Goal: Task Accomplishment & Management: Use online tool/utility

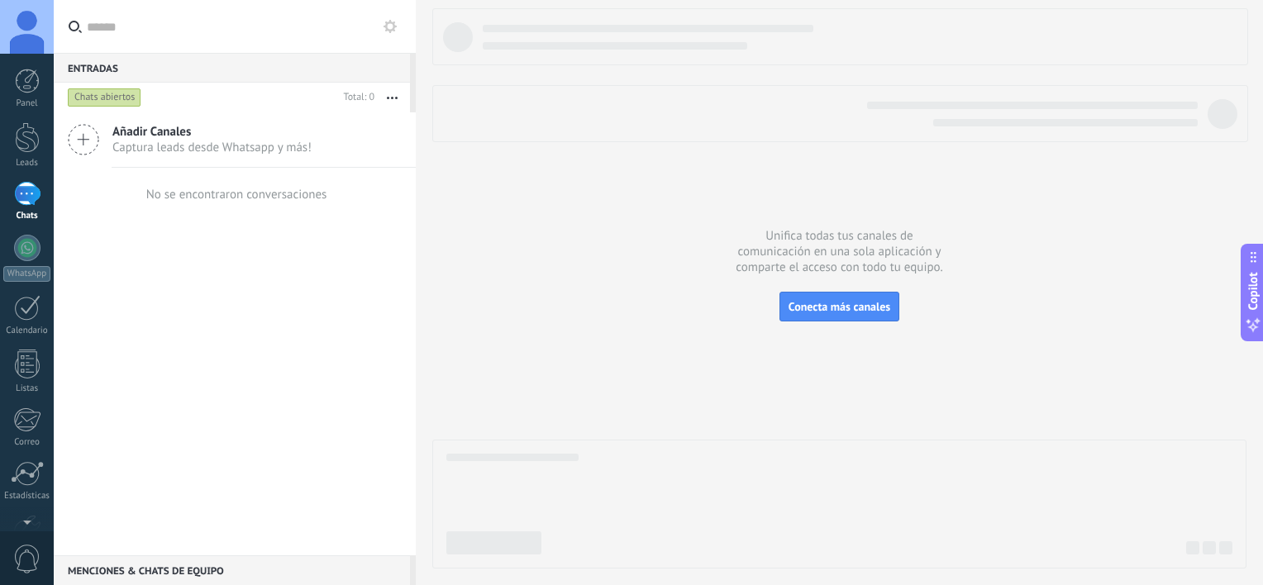
click at [505, 197] on div at bounding box center [839, 288] width 814 height 561
click at [480, 155] on div at bounding box center [839, 288] width 814 height 561
click at [384, 24] on icon at bounding box center [390, 26] width 13 height 13
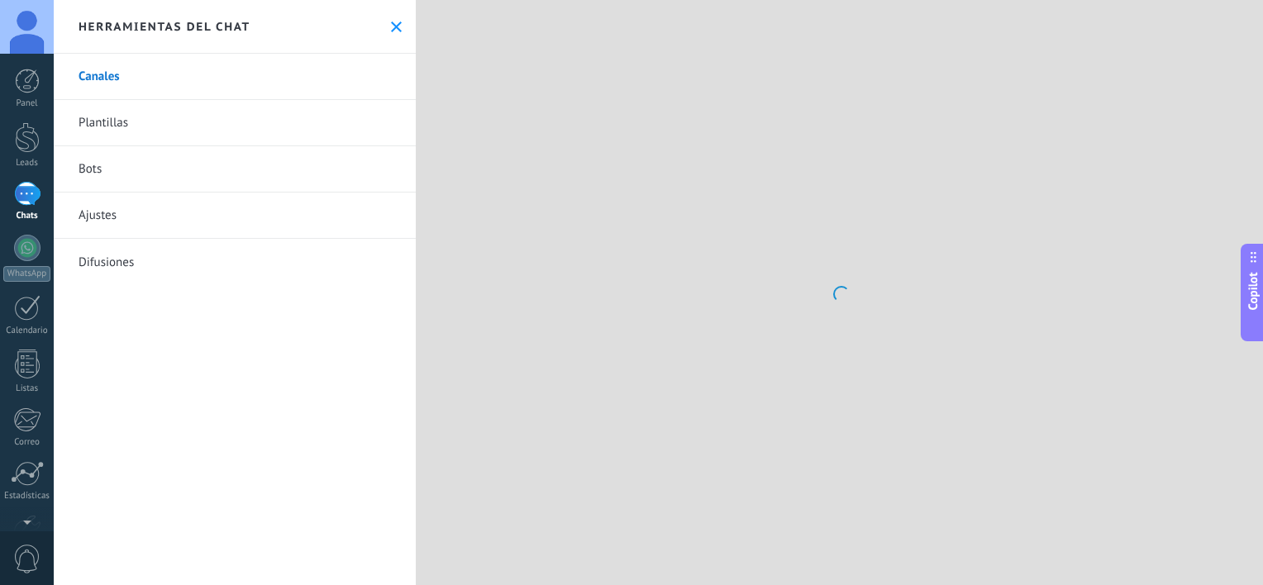
click at [486, 73] on div at bounding box center [839, 292] width 847 height 585
click at [370, 14] on div "Herramientas del chat" at bounding box center [235, 27] width 362 height 54
click at [391, 27] on use at bounding box center [396, 26] width 11 height 11
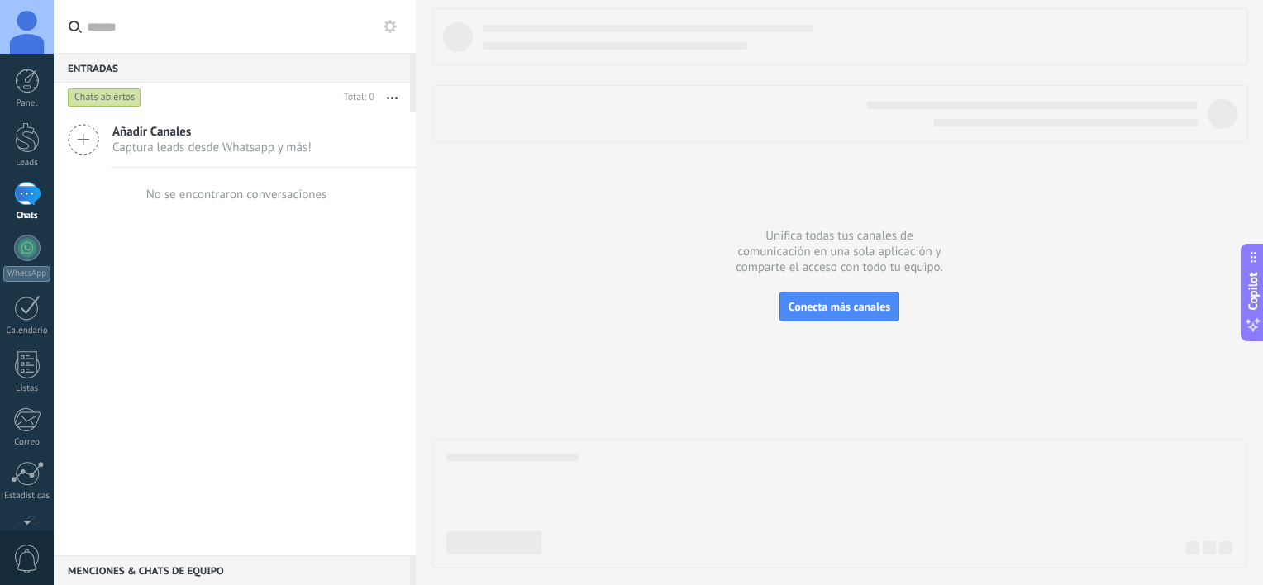
click at [32, 38] on div at bounding box center [27, 27] width 54 height 54
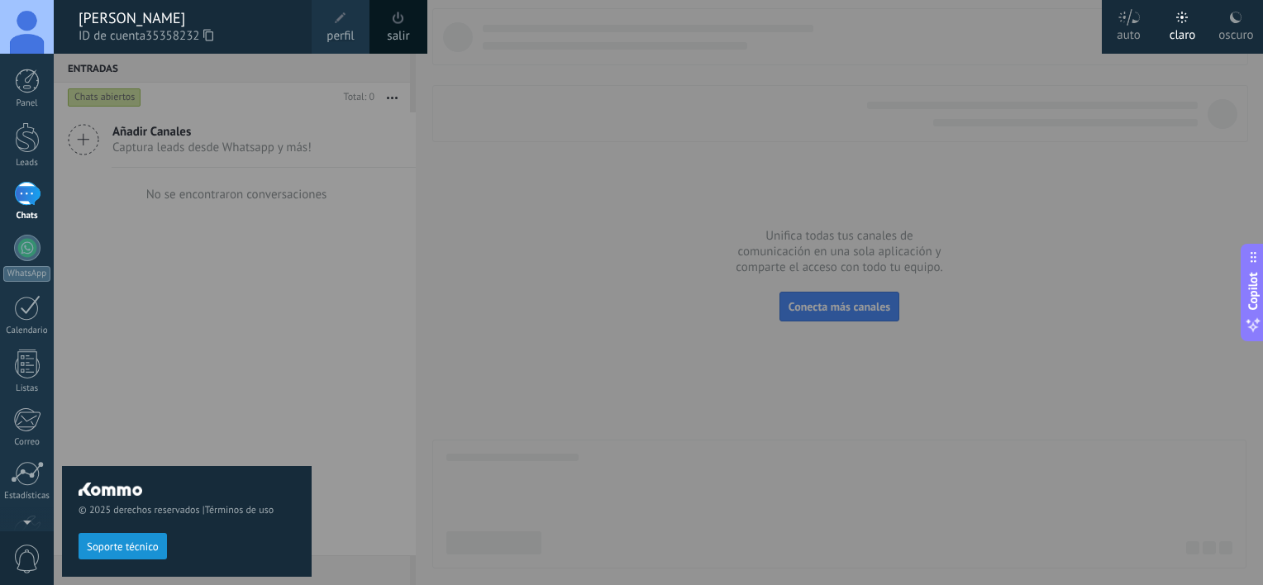
click at [31, 31] on div at bounding box center [27, 27] width 54 height 54
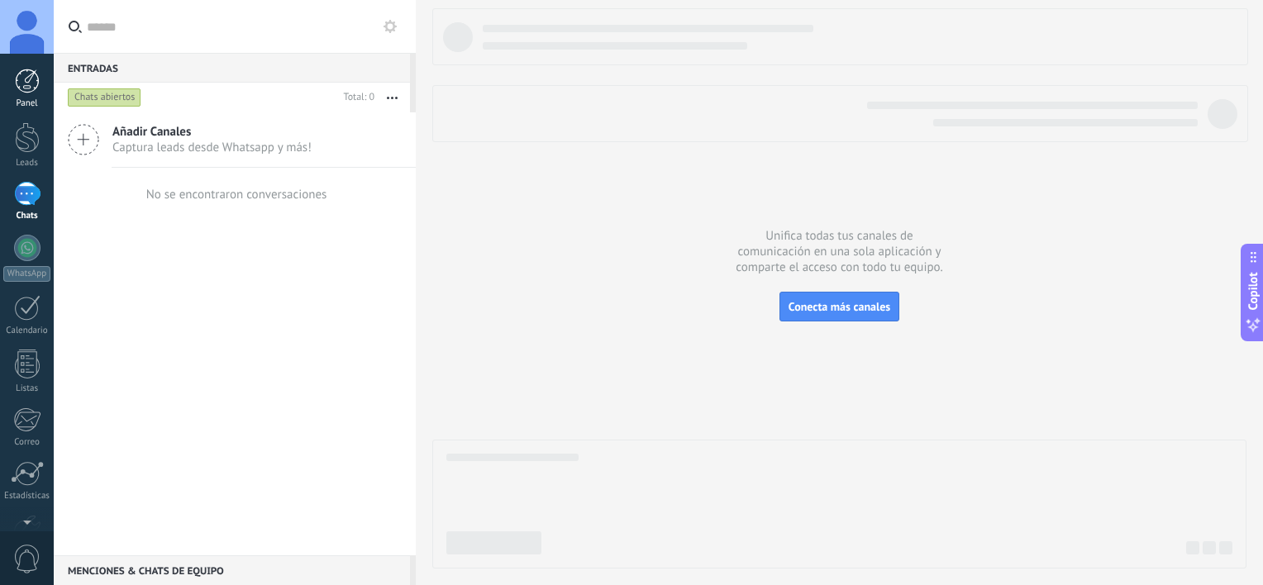
click at [26, 78] on div at bounding box center [27, 81] width 25 height 25
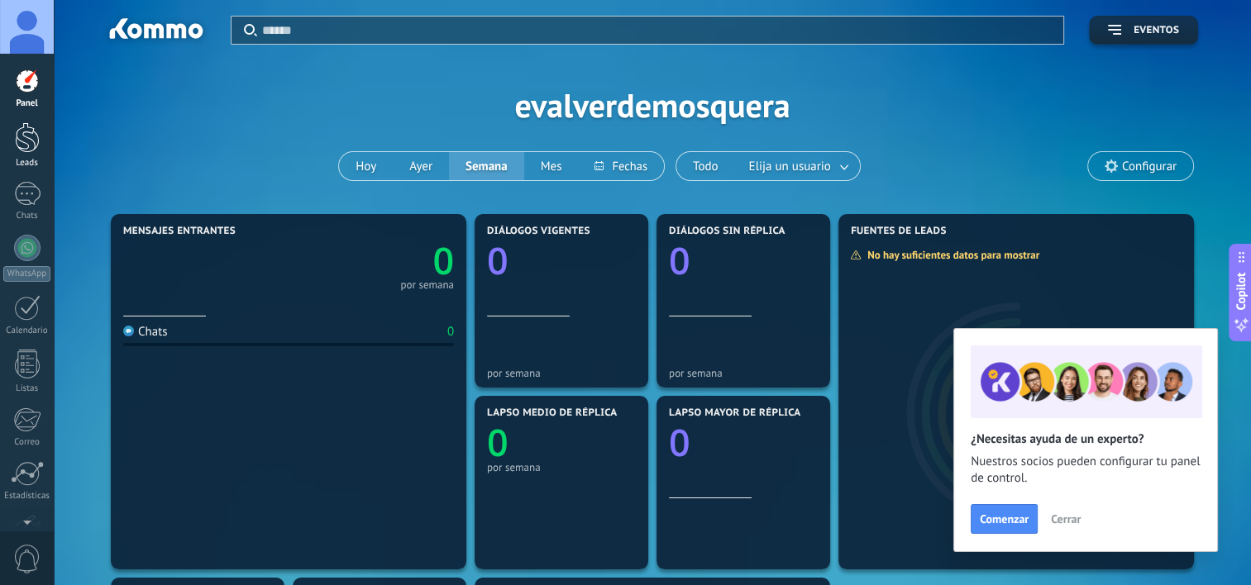
click at [21, 150] on div at bounding box center [27, 137] width 25 height 31
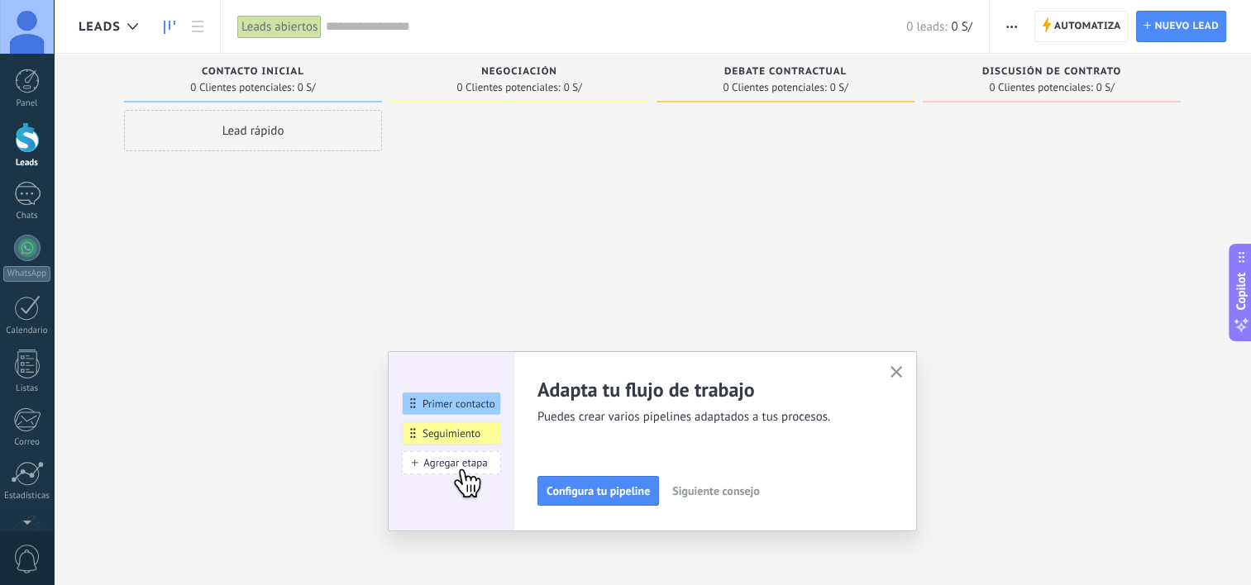
click at [897, 371] on icon "button" at bounding box center [896, 372] width 12 height 12
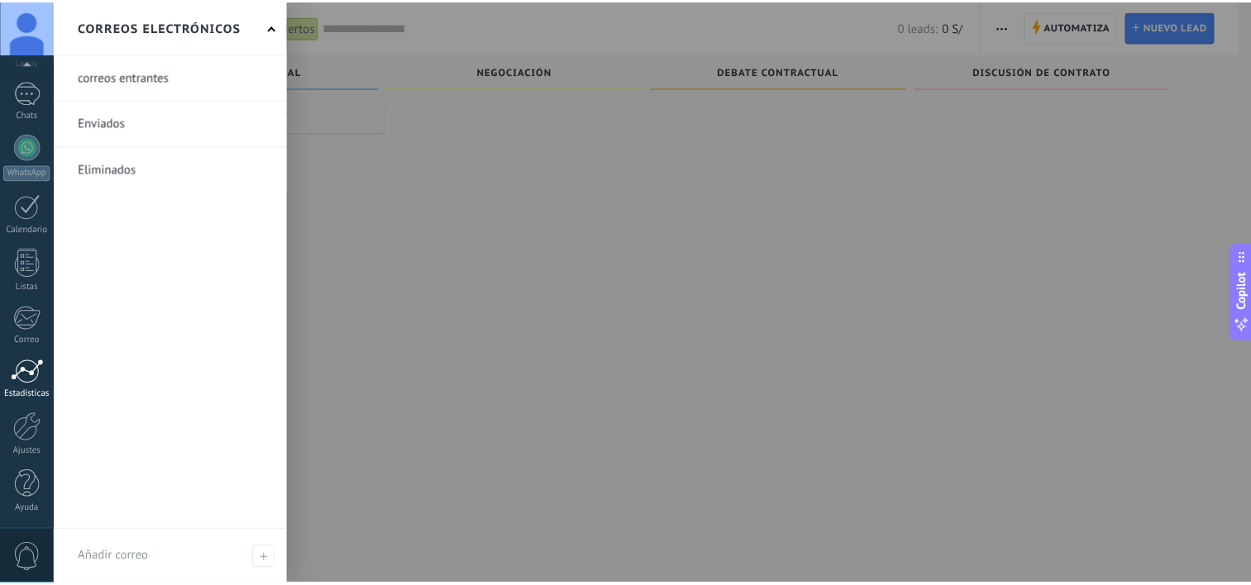
scroll to position [28, 0]
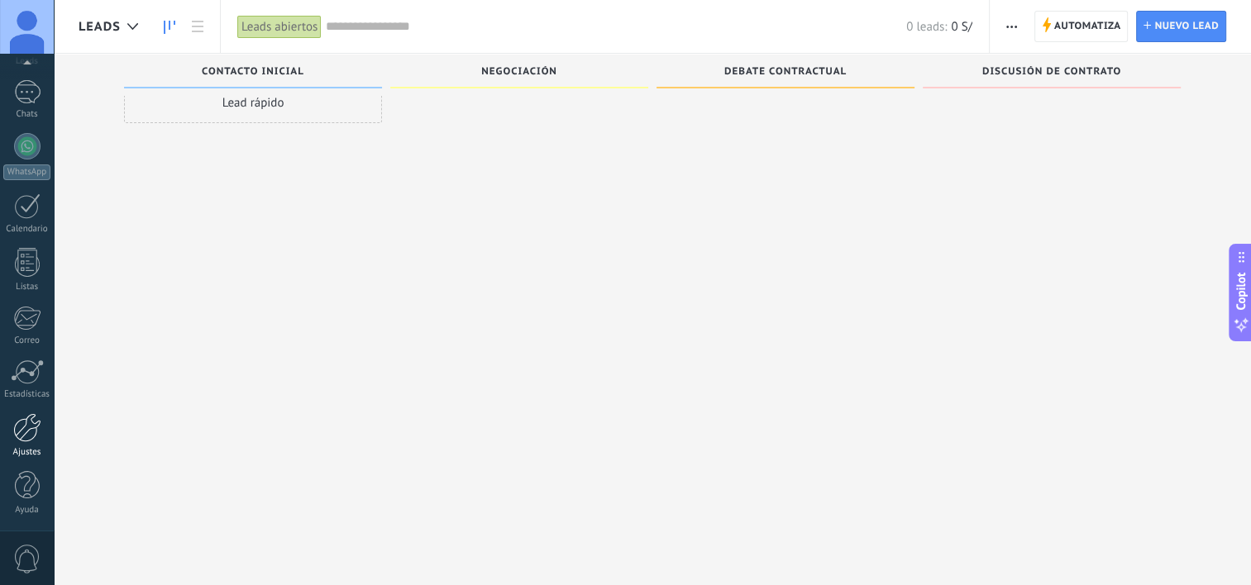
click at [28, 429] on div at bounding box center [27, 427] width 28 height 29
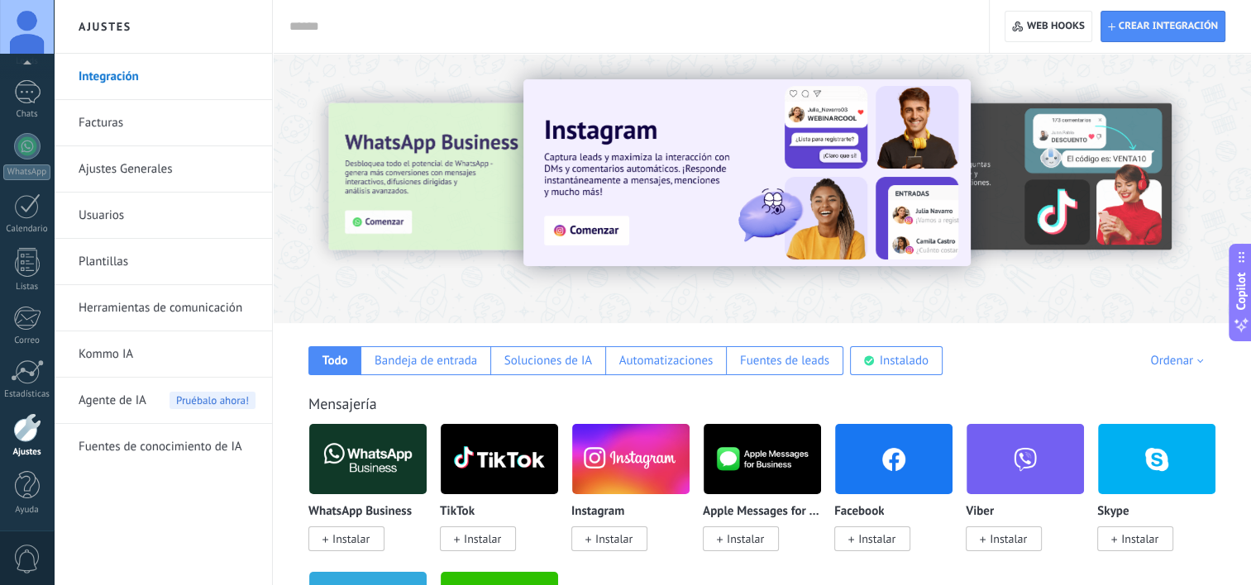
click at [152, 359] on link "Kommo IA" at bounding box center [167, 355] width 177 height 46
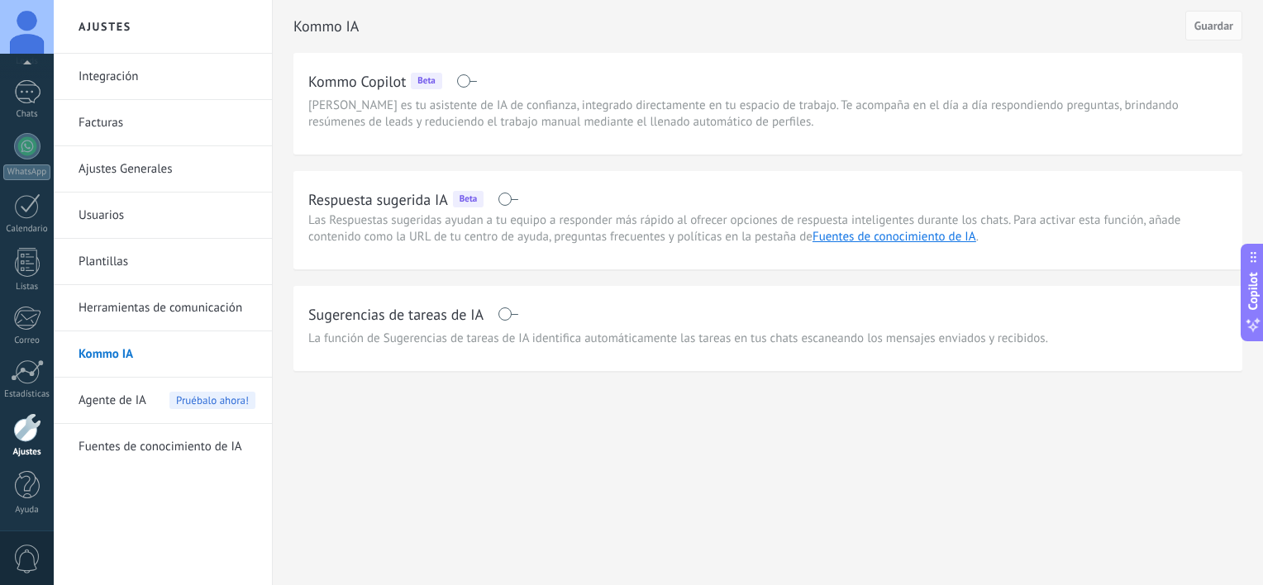
click at [150, 130] on link "Facturas" at bounding box center [167, 123] width 177 height 46
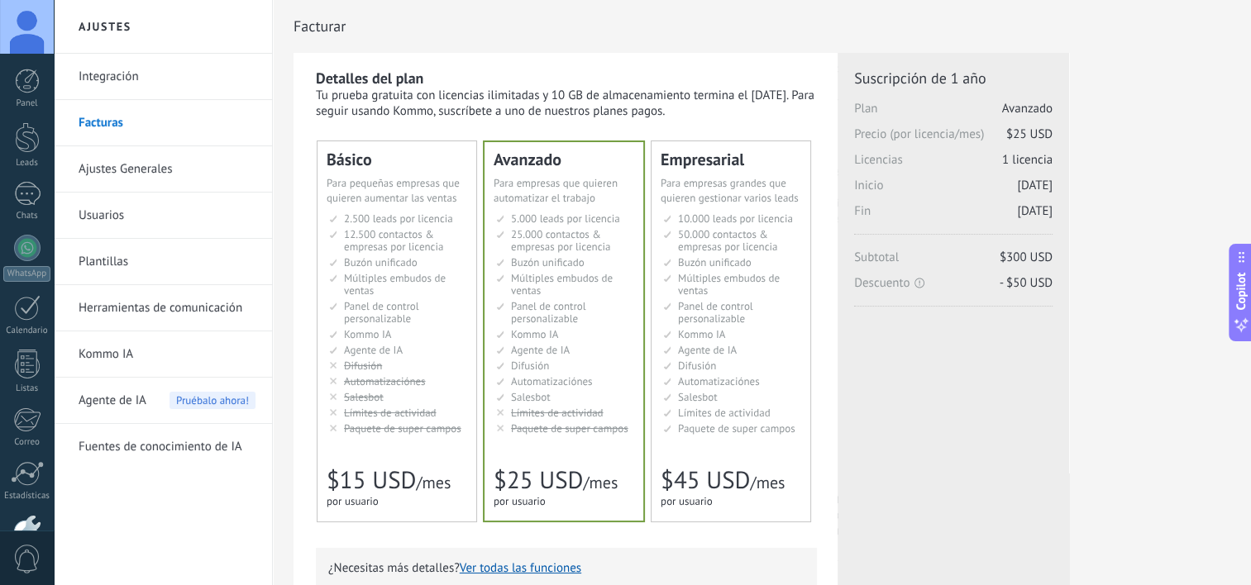
click at [117, 257] on link "Plantillas" at bounding box center [167, 262] width 177 height 46
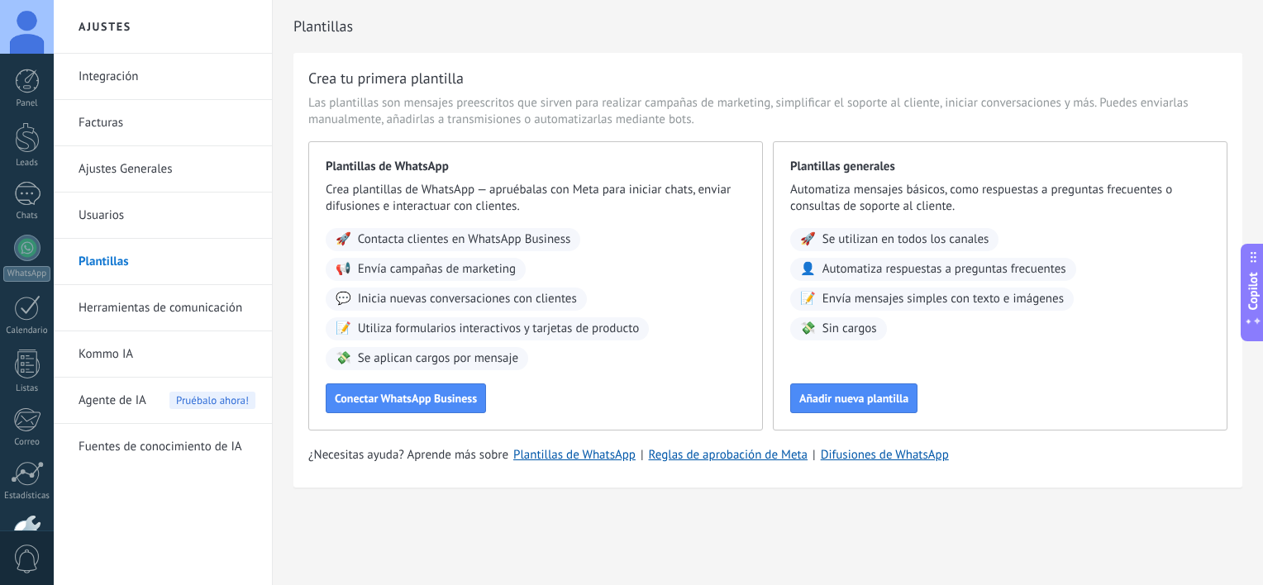
click at [399, 161] on span "Plantillas de WhatsApp" at bounding box center [536, 167] width 420 height 17
click at [424, 241] on span "Contacta clientes en WhatsApp Business" at bounding box center [464, 240] width 213 height 17
click at [389, 407] on button "Conectar WhatsApp Business" at bounding box center [406, 399] width 160 height 30
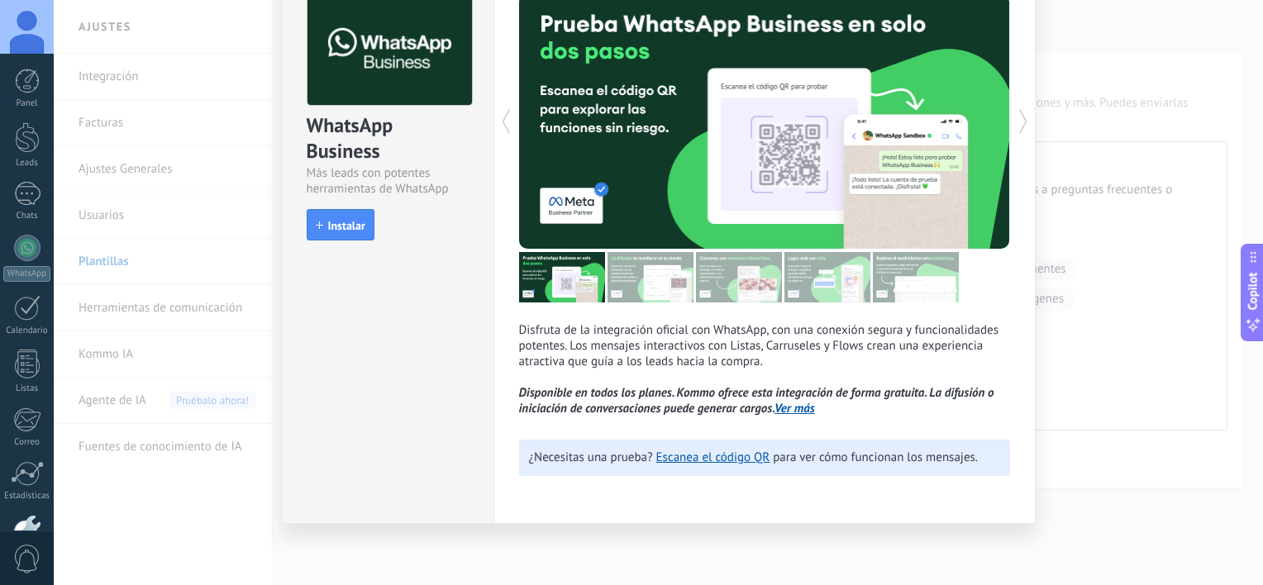
scroll to position [90, 0]
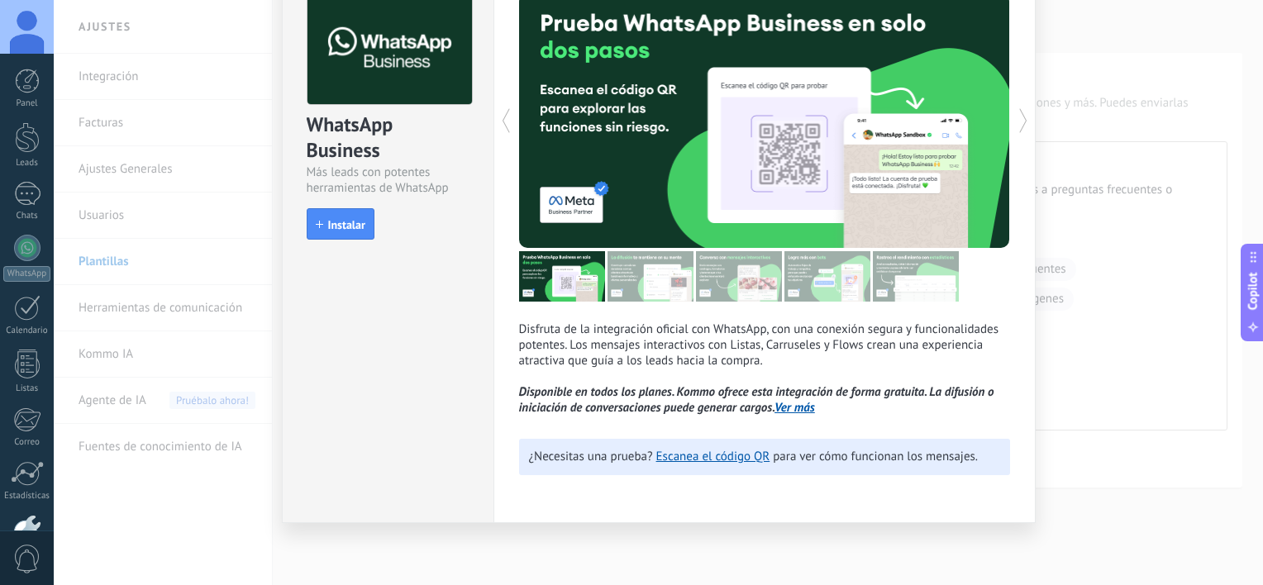
click at [1148, 43] on div "WhatsApp Business Más leads con potentes herramientas de WhatsApp install Insta…" at bounding box center [659, 292] width 1210 height 585
